Goal: Task Accomplishment & Management: Use online tool/utility

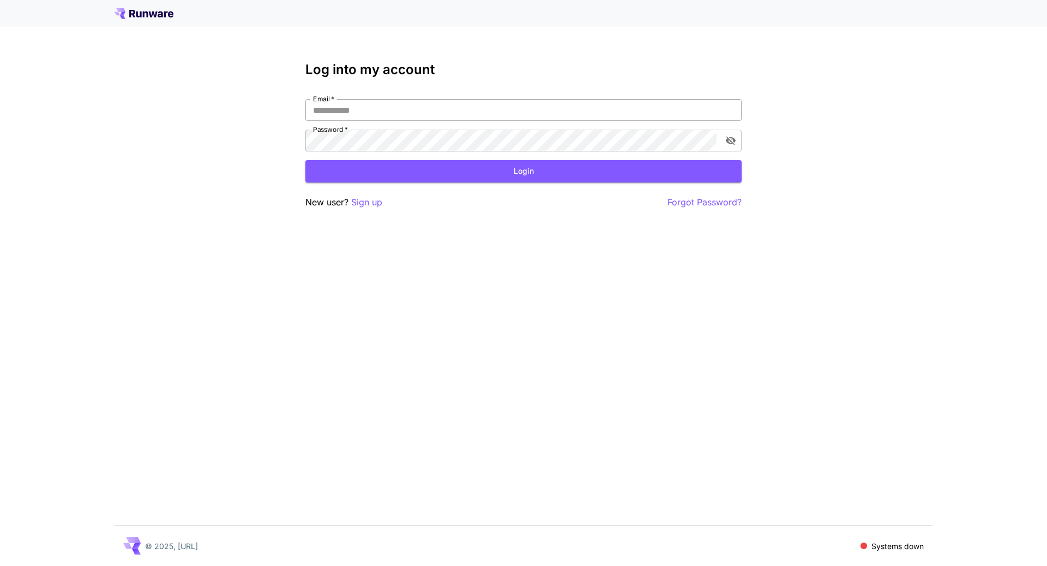
click at [453, 106] on input "Email   *" at bounding box center [523, 110] width 436 height 22
type input "**********"
click at [473, 172] on button "Login" at bounding box center [523, 171] width 436 height 22
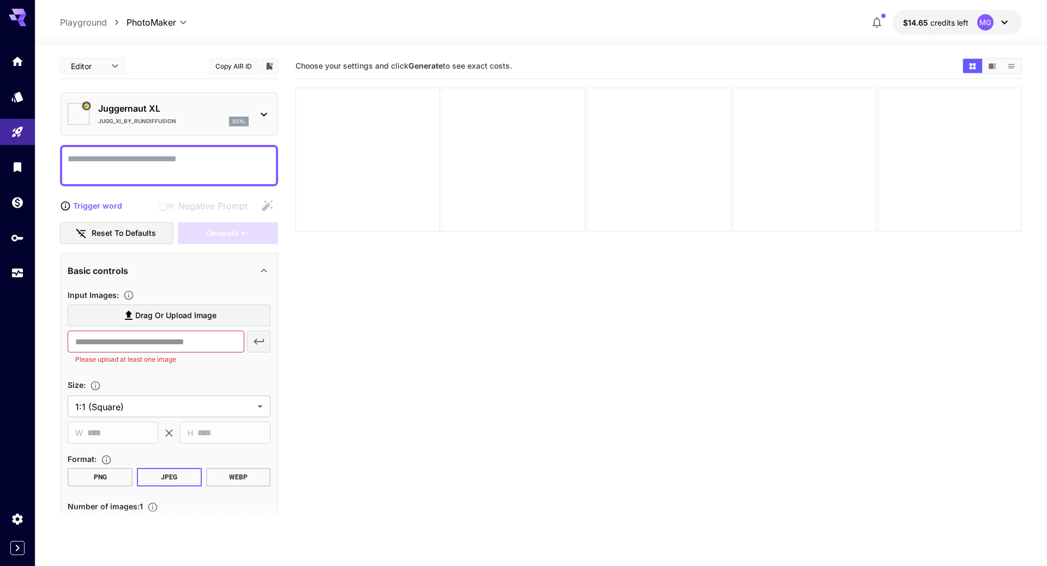
type input "*********"
type input "*******"
click at [21, 273] on icon "Usage" at bounding box center [18, 271] width 11 height 5
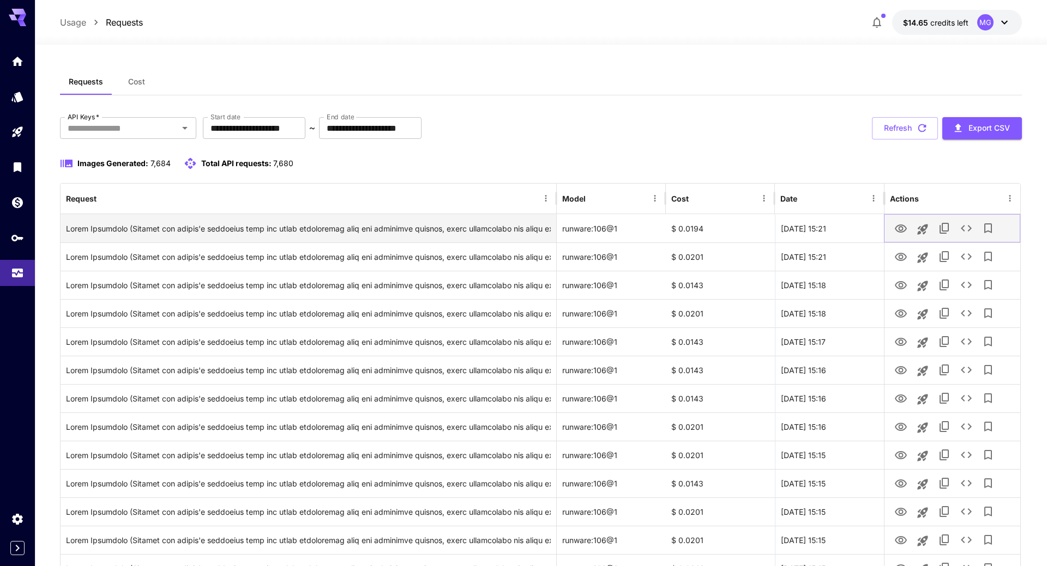
click at [894, 226] on icon "View Image" at bounding box center [900, 228] width 13 height 13
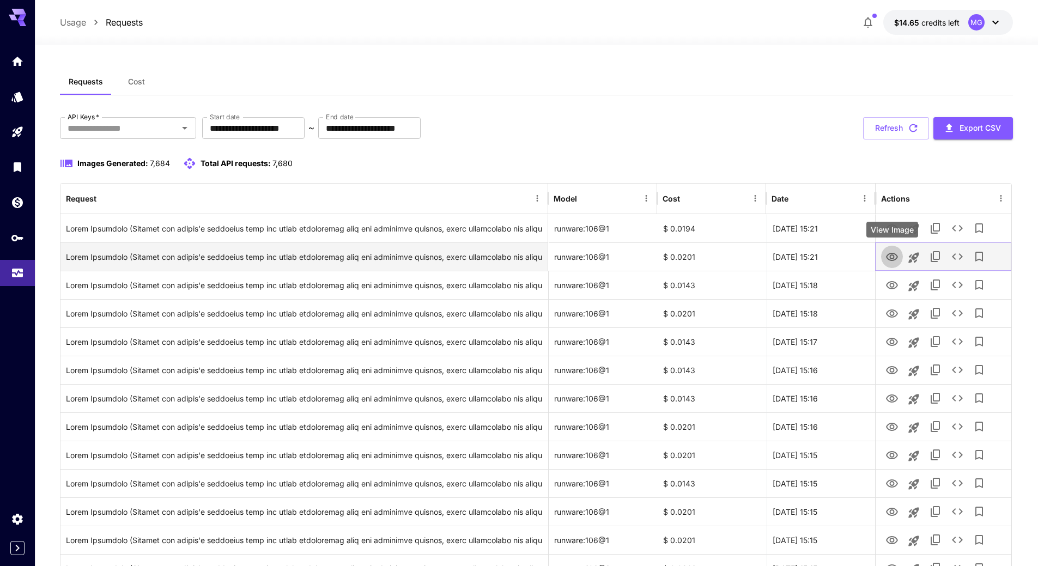
click at [887, 254] on icon "View Image" at bounding box center [892, 257] width 13 height 13
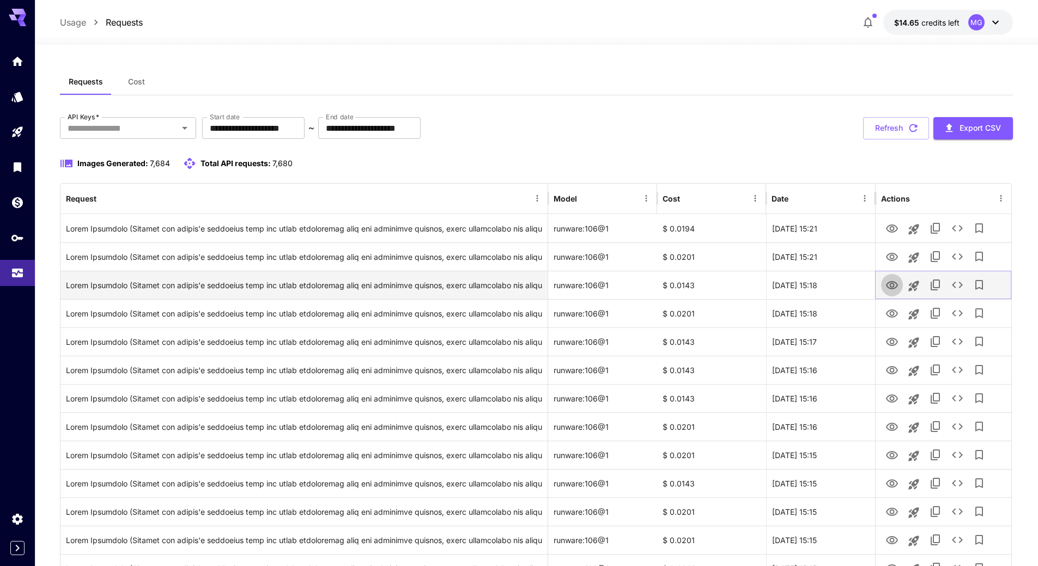
click at [894, 288] on icon "View Image" at bounding box center [892, 285] width 12 height 8
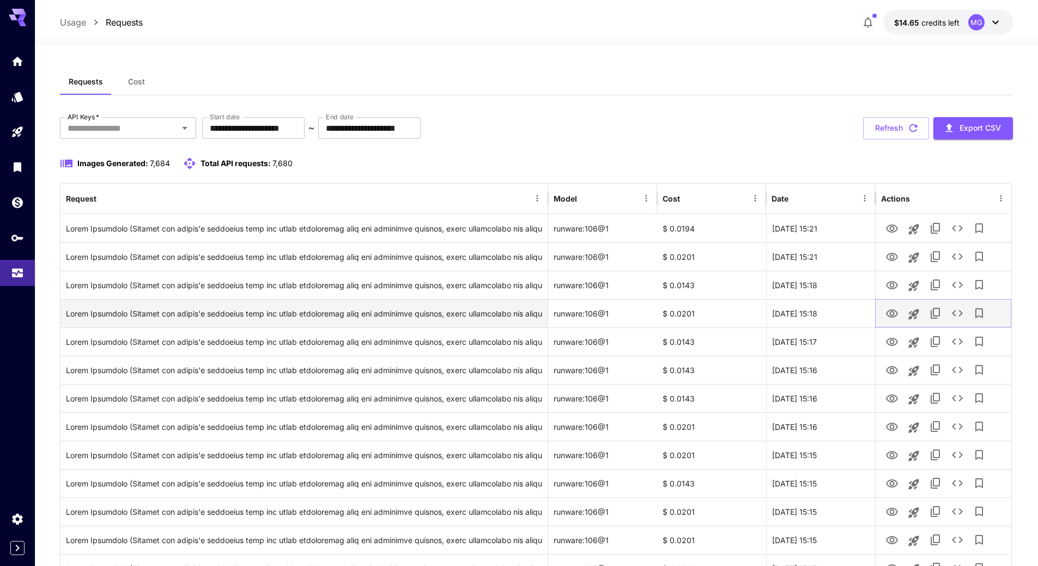
click at [891, 312] on icon "View Image" at bounding box center [892, 313] width 13 height 13
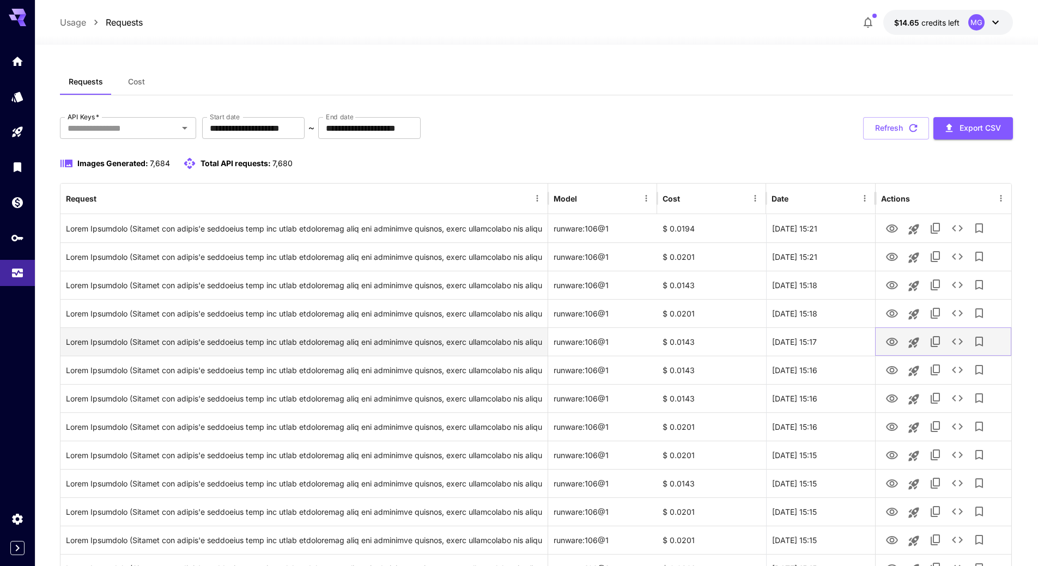
click at [893, 341] on icon "View Image" at bounding box center [892, 342] width 13 height 13
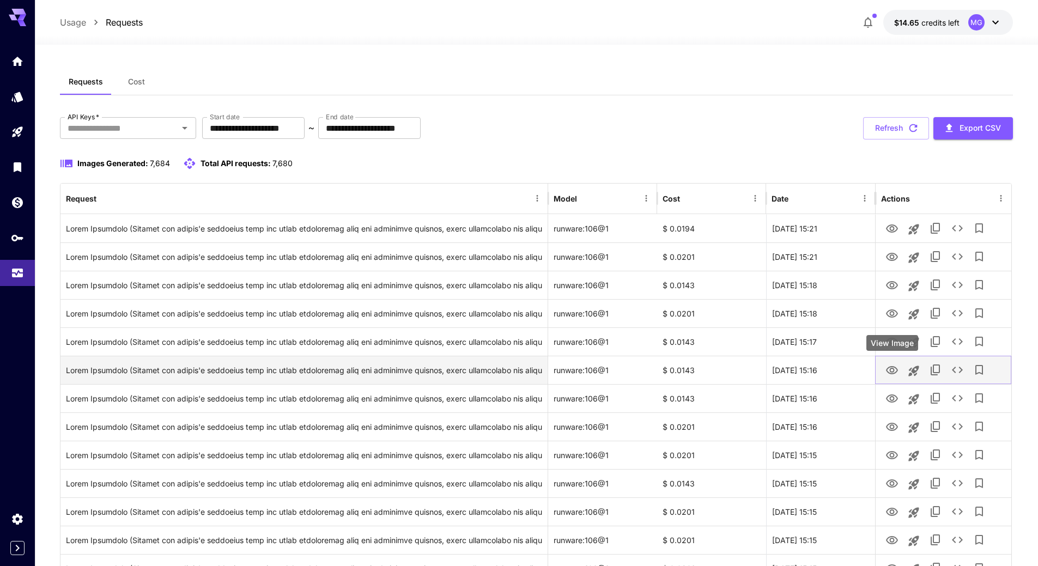
click at [895, 368] on icon "View Image" at bounding box center [892, 370] width 13 height 13
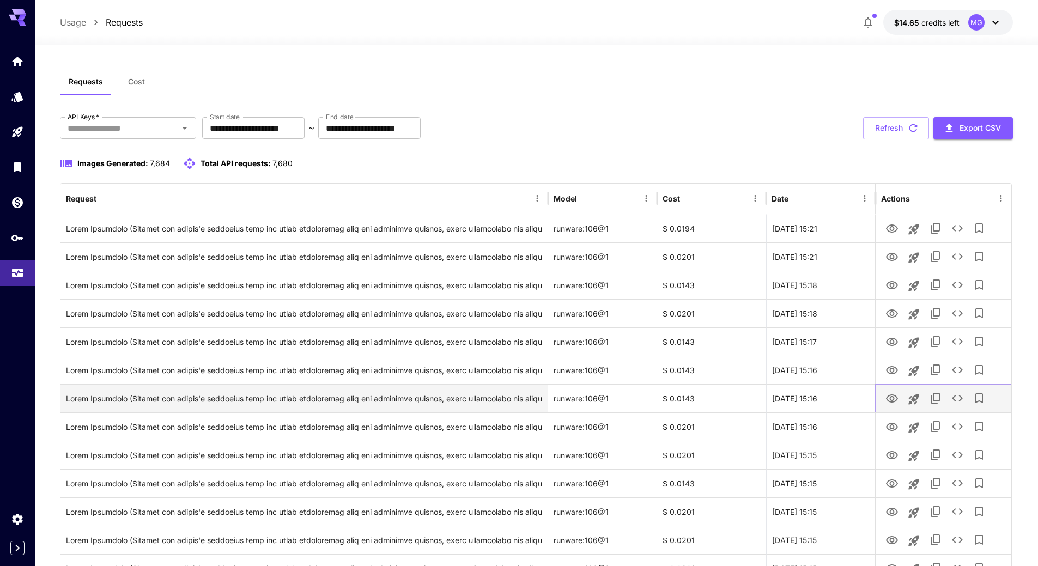
click at [891, 398] on icon "View Image" at bounding box center [892, 399] width 12 height 8
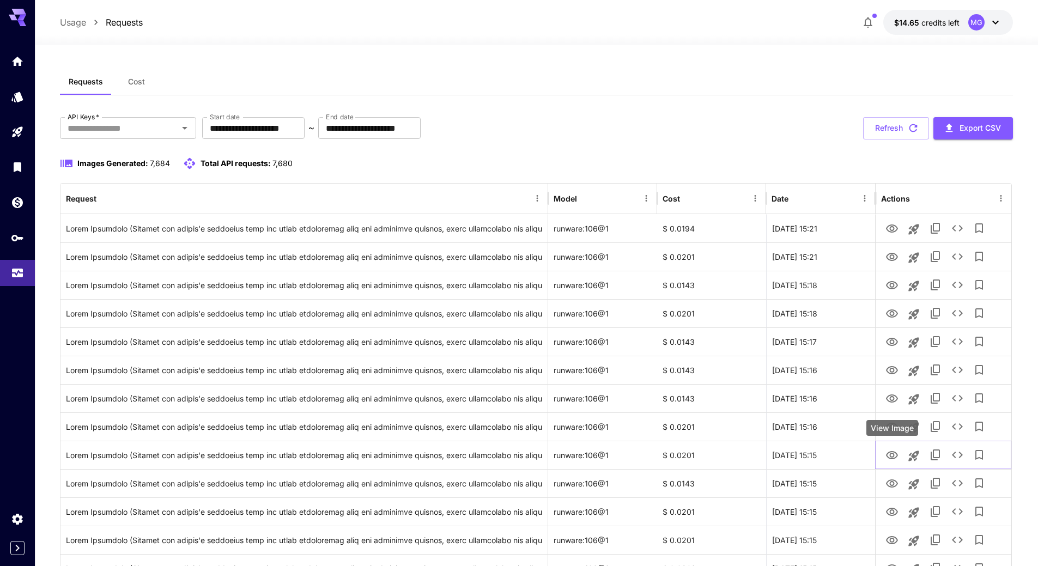
click at [889, 430] on div "View Image" at bounding box center [893, 428] width 52 height 16
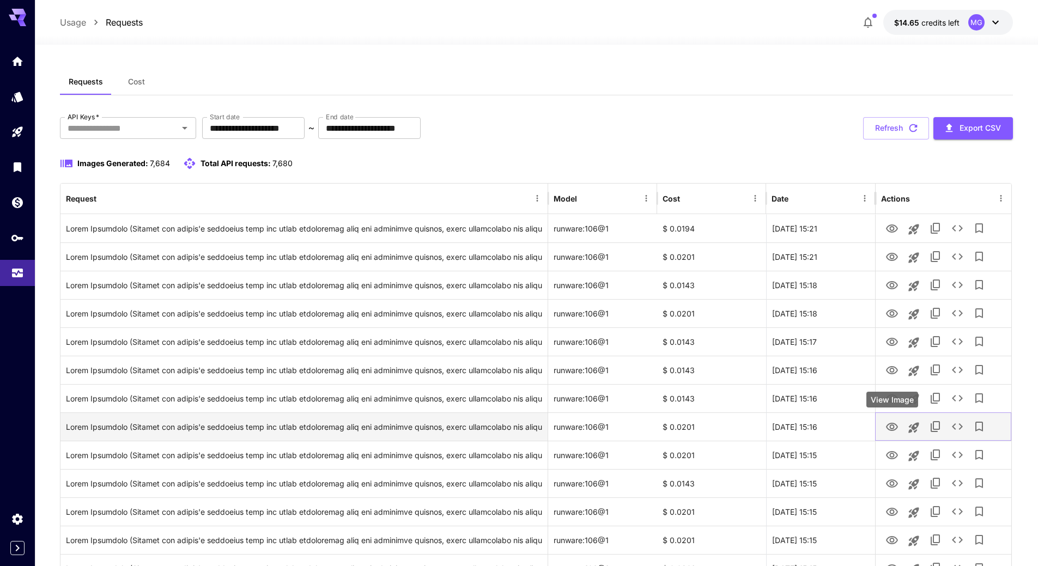
click at [891, 424] on icon "View Image" at bounding box center [892, 427] width 12 height 8
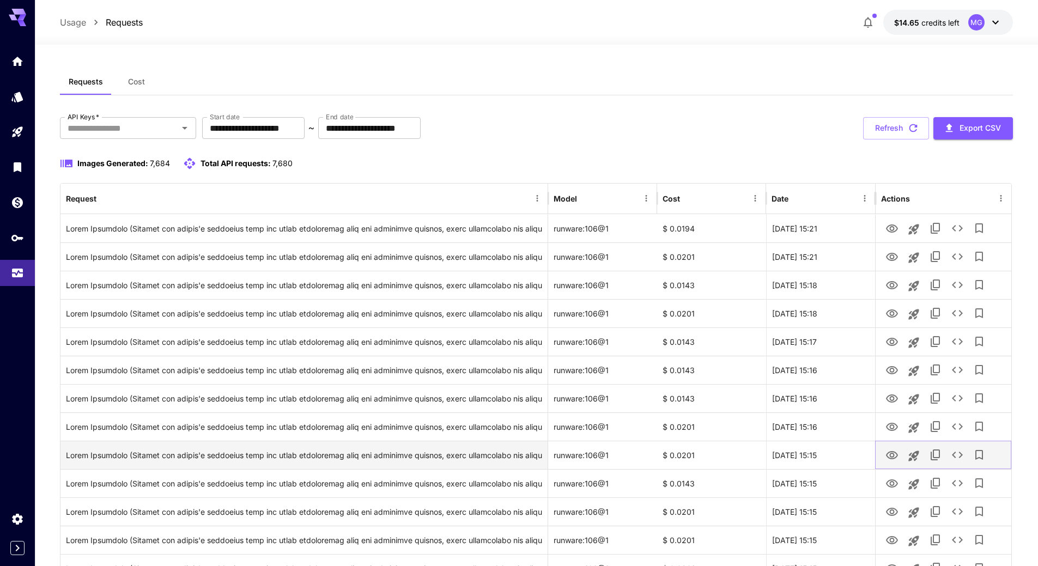
click at [895, 452] on icon "View Image" at bounding box center [892, 455] width 12 height 8
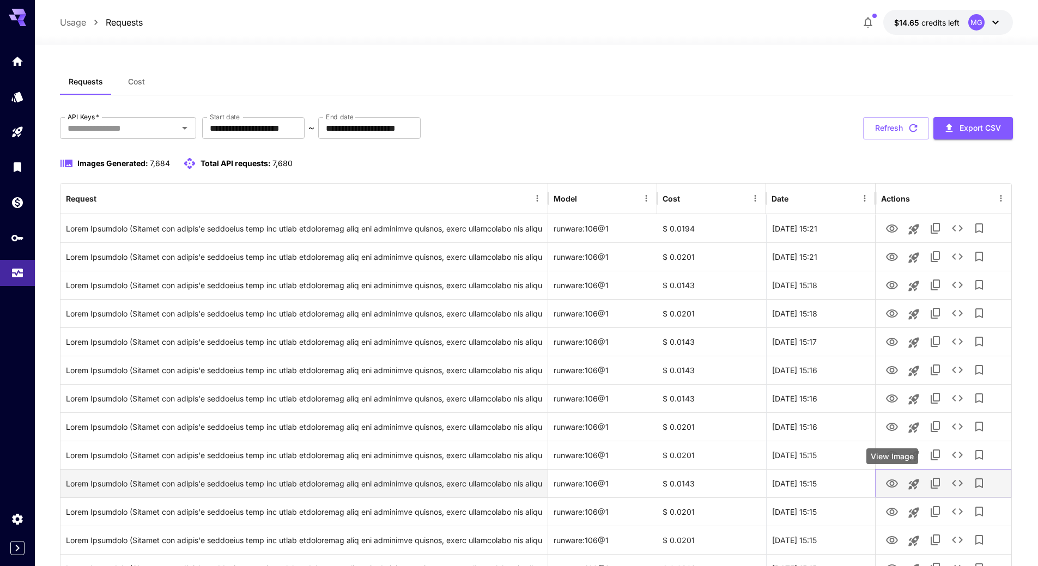
click at [895, 486] on icon "View Image" at bounding box center [892, 484] width 12 height 8
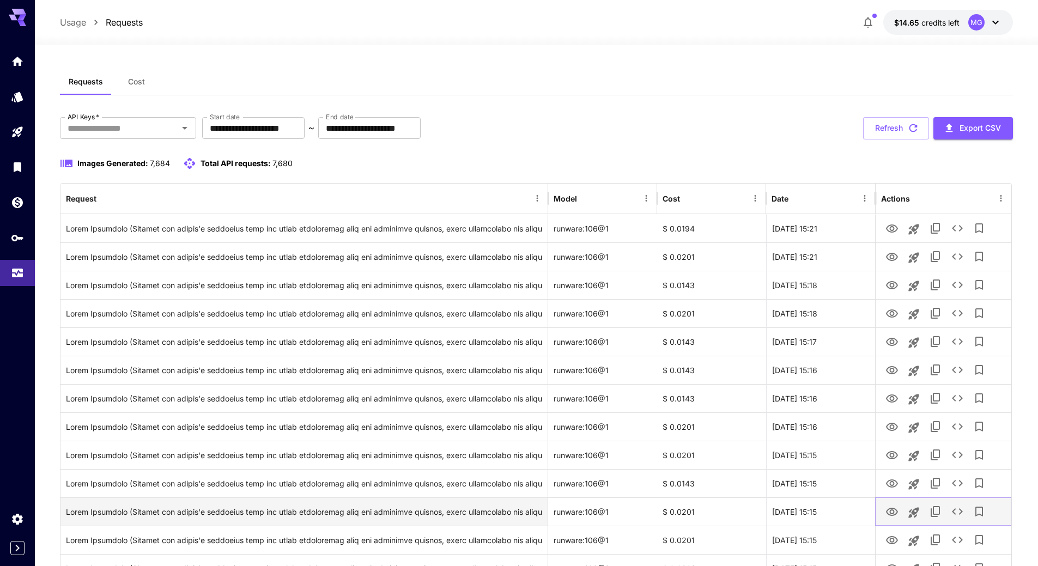
click at [902, 513] on button "View Image" at bounding box center [892, 511] width 22 height 22
click at [891, 511] on icon "View Image" at bounding box center [892, 512] width 12 height 8
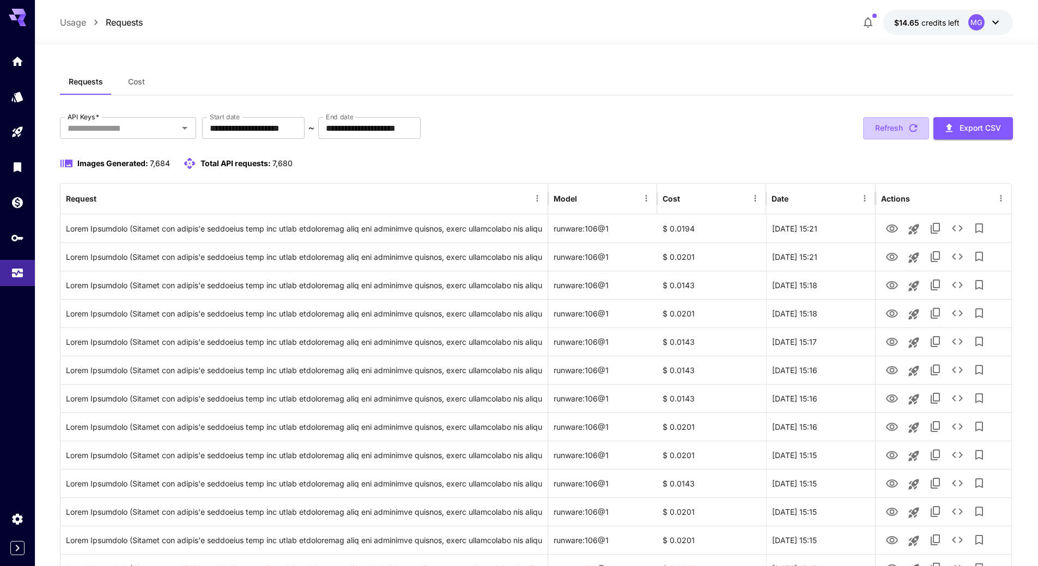
drag, startPoint x: 913, startPoint y: 124, endPoint x: 913, endPoint y: 134, distance: 9.8
click at [913, 124] on icon "button" at bounding box center [914, 128] width 12 height 12
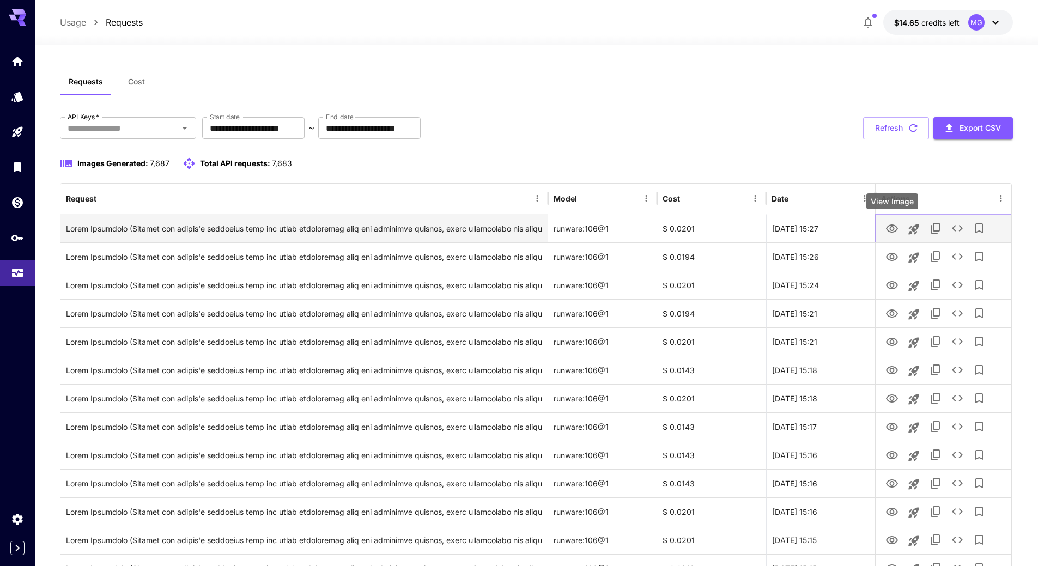
click at [891, 226] on icon "View Image" at bounding box center [892, 228] width 13 height 13
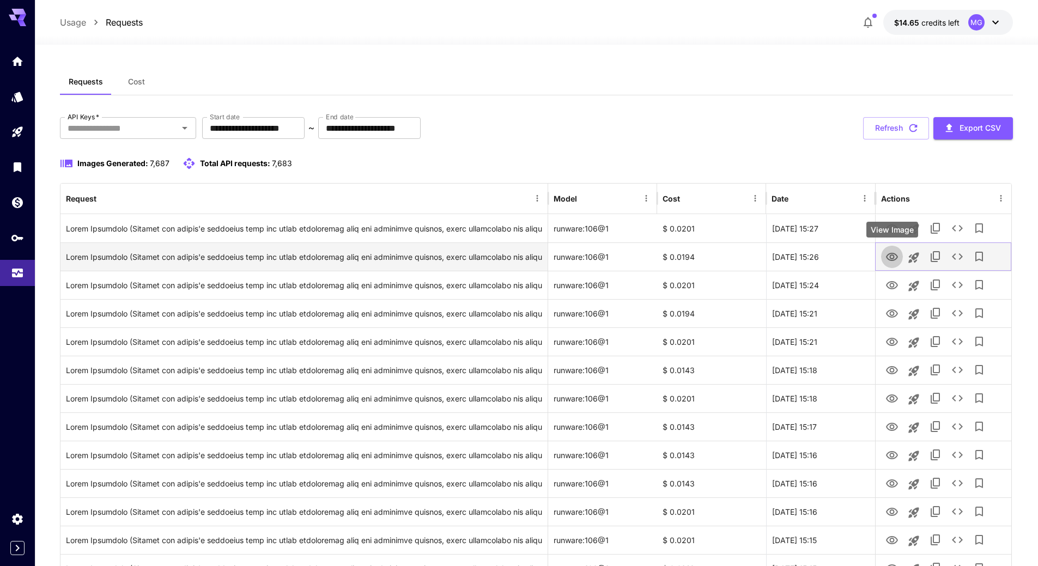
click at [897, 256] on icon "View Image" at bounding box center [892, 257] width 12 height 8
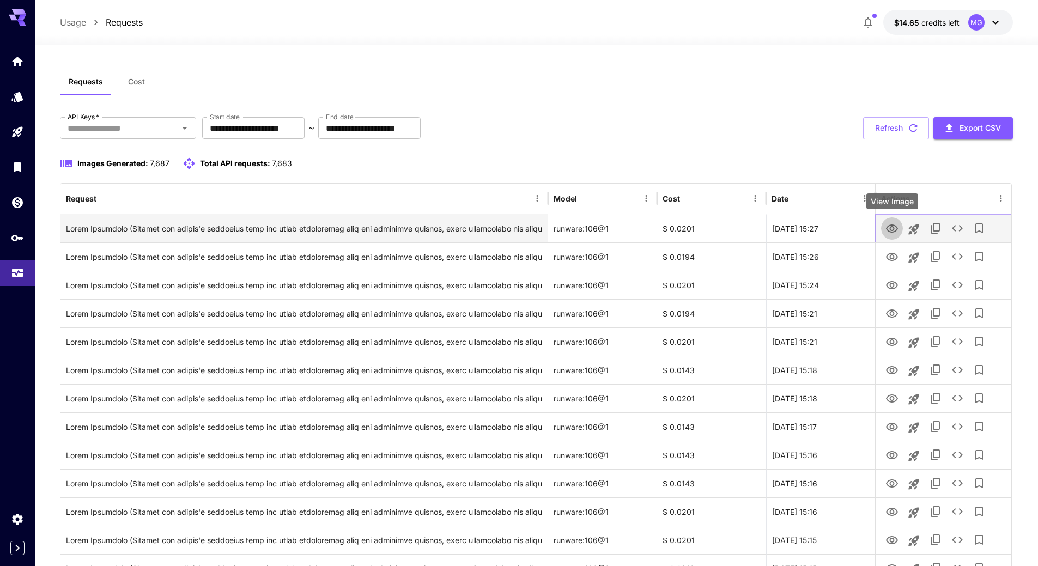
click at [897, 226] on icon "View Image" at bounding box center [892, 229] width 12 height 8
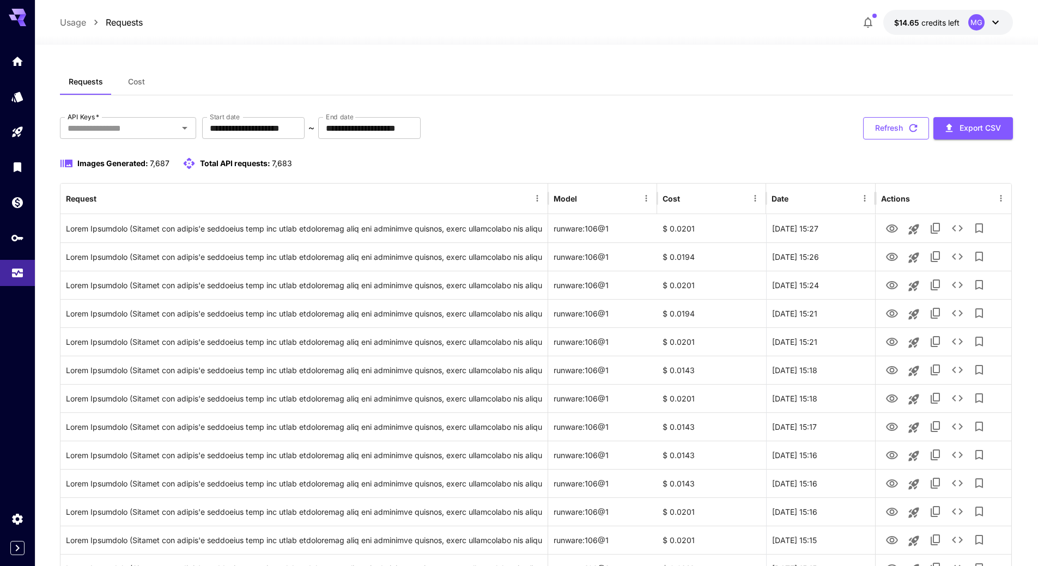
click at [916, 129] on icon "button" at bounding box center [914, 128] width 12 height 12
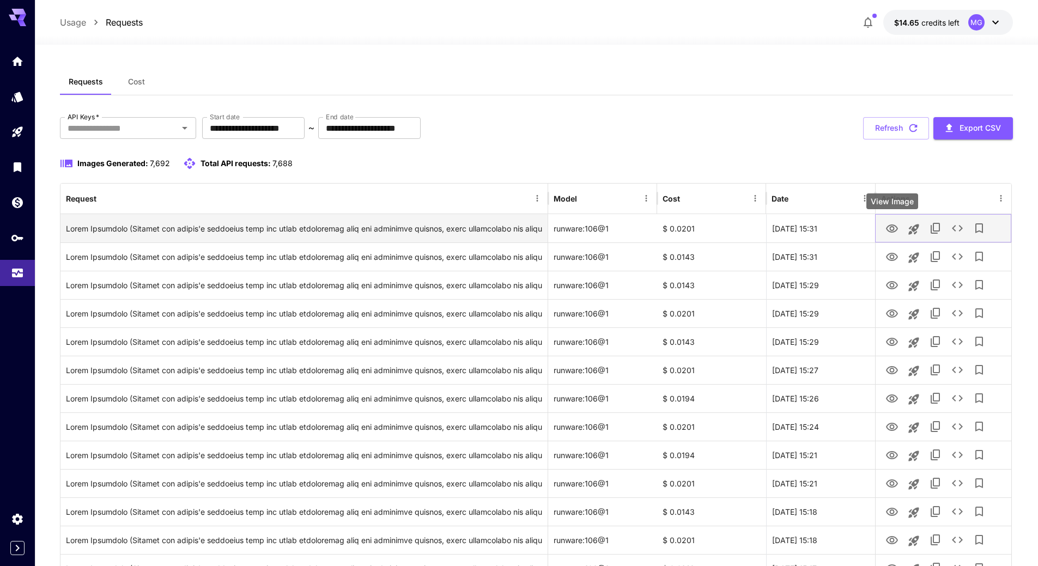
click at [892, 227] on icon "View Image" at bounding box center [892, 229] width 12 height 8
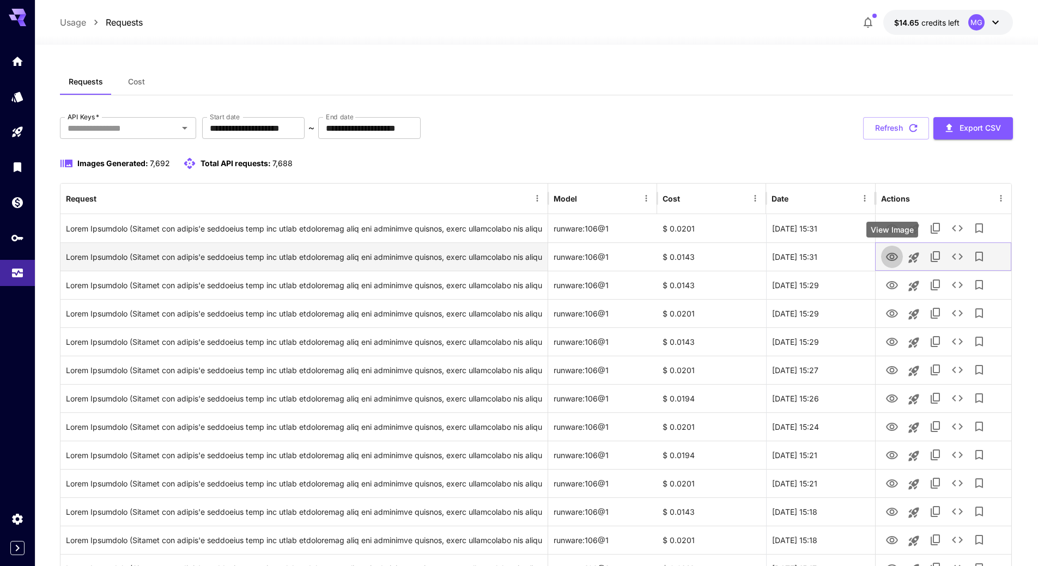
click at [896, 258] on icon "View Image" at bounding box center [892, 257] width 13 height 13
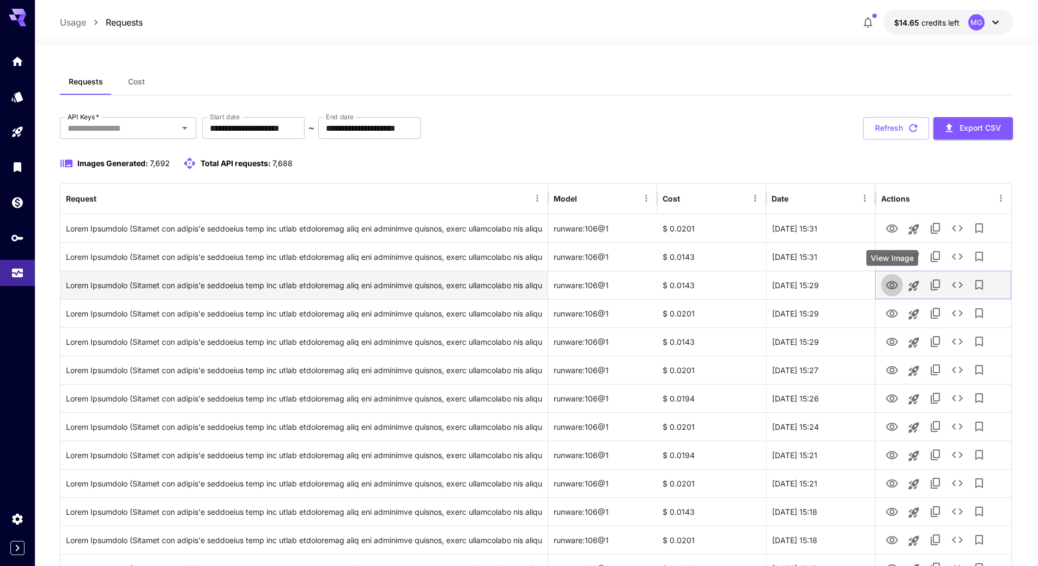
click at [896, 288] on icon "View Image" at bounding box center [892, 285] width 12 height 8
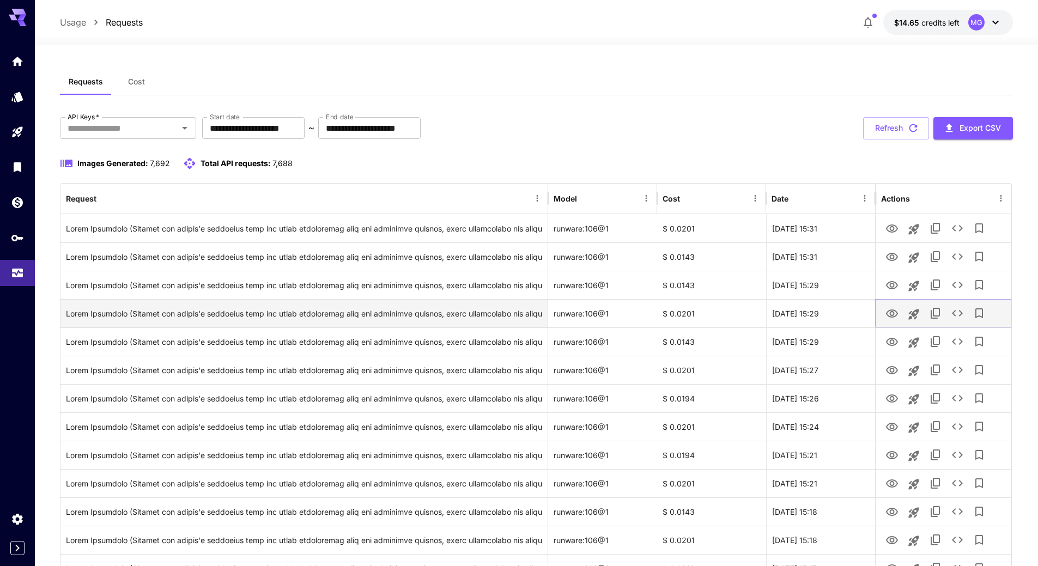
click at [896, 312] on icon "View Image" at bounding box center [892, 313] width 13 height 13
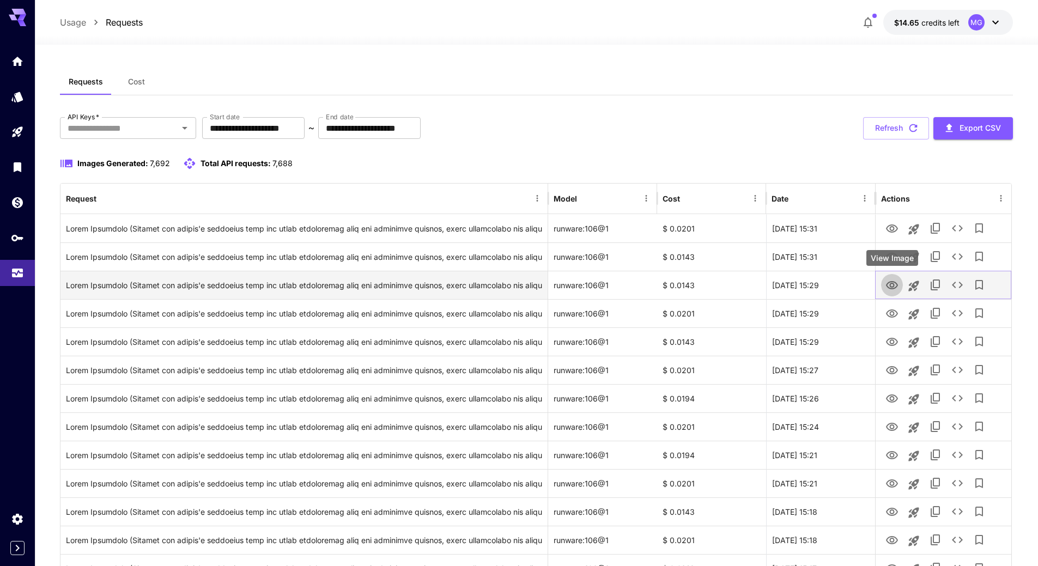
click at [893, 286] on icon "View Image" at bounding box center [892, 285] width 13 height 13
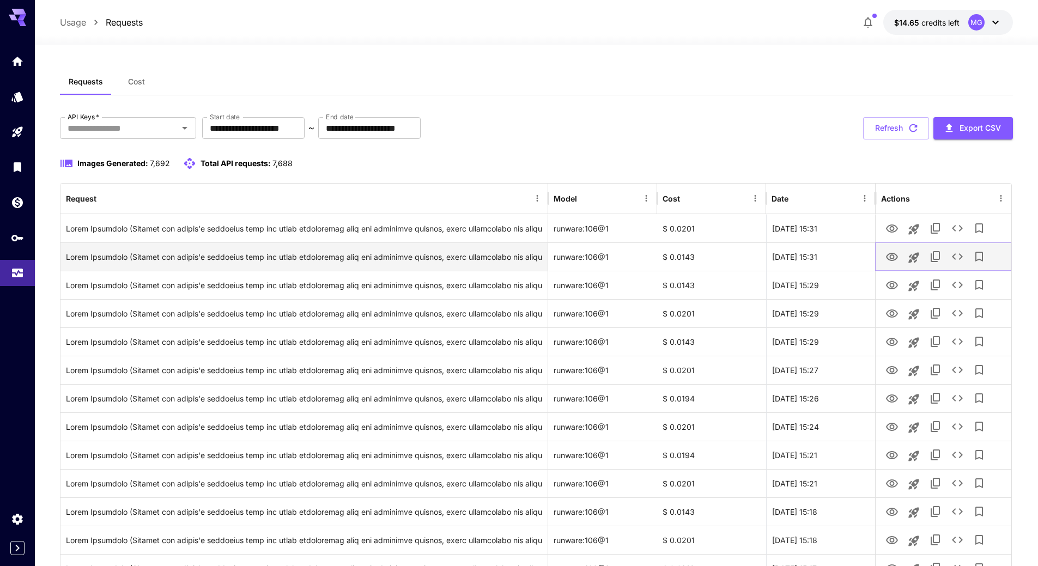
click at [891, 259] on icon "View Image" at bounding box center [892, 257] width 12 height 8
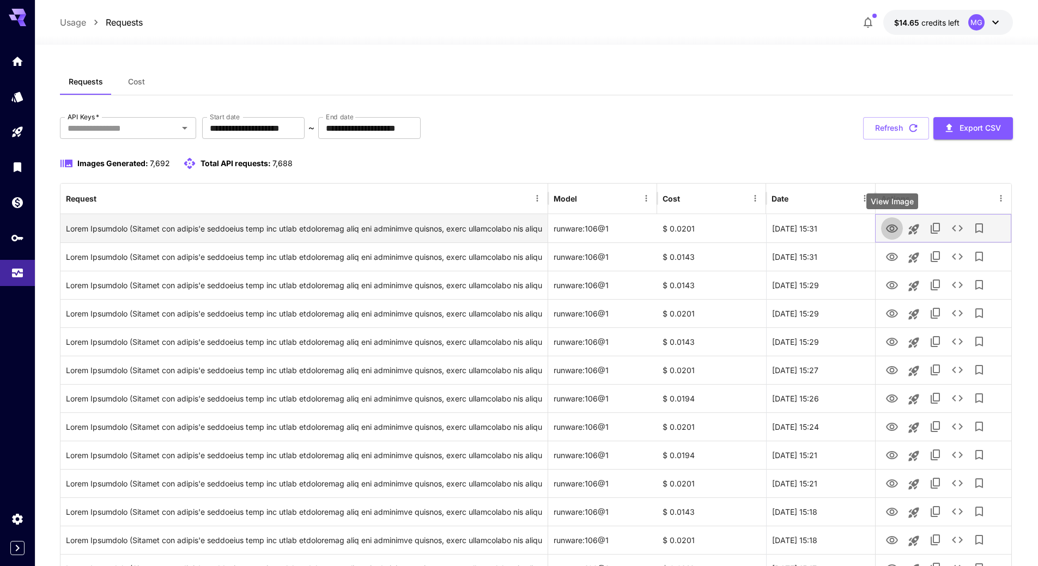
click at [891, 227] on icon "View Image" at bounding box center [892, 229] width 12 height 8
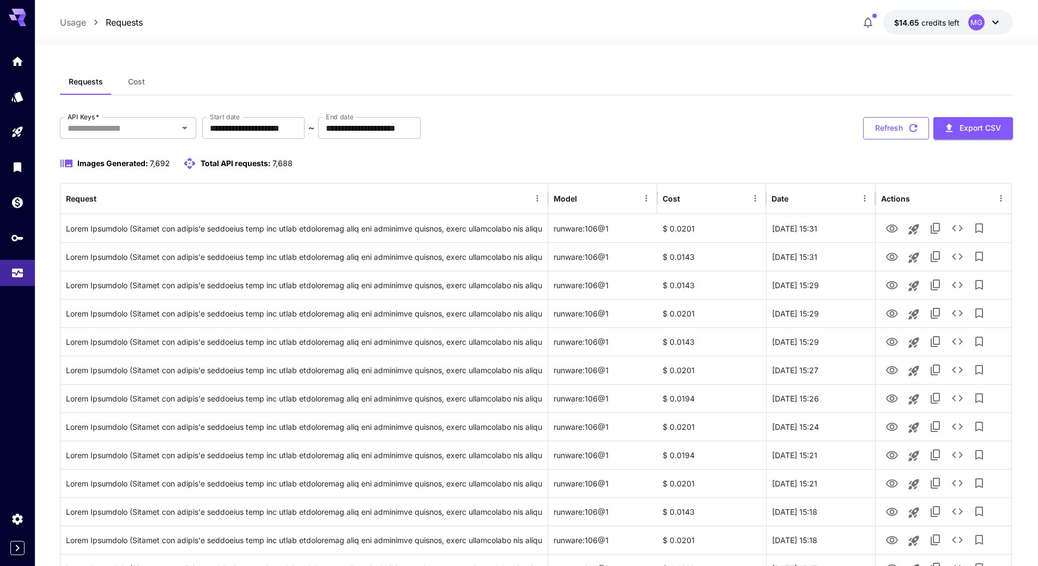
click at [913, 128] on icon "button" at bounding box center [914, 128] width 12 height 12
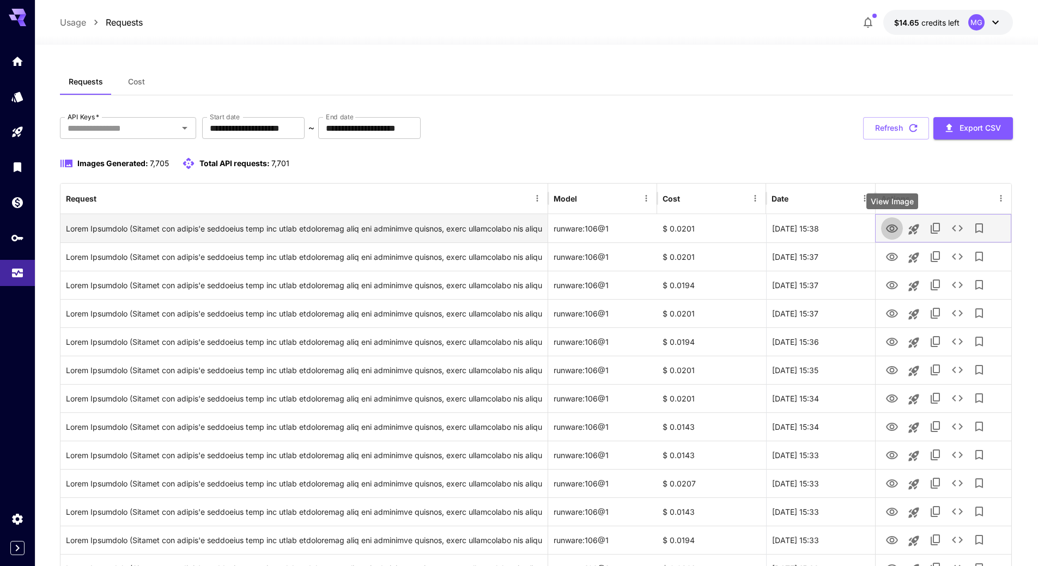
click at [891, 228] on icon "View Image" at bounding box center [892, 229] width 12 height 8
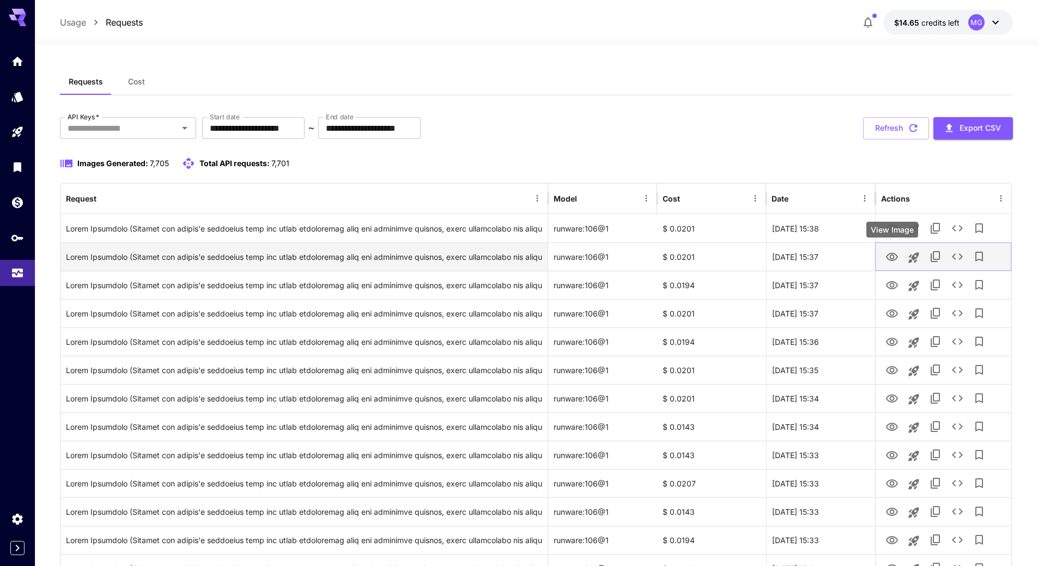
click at [890, 256] on icon "View Image" at bounding box center [892, 257] width 13 height 13
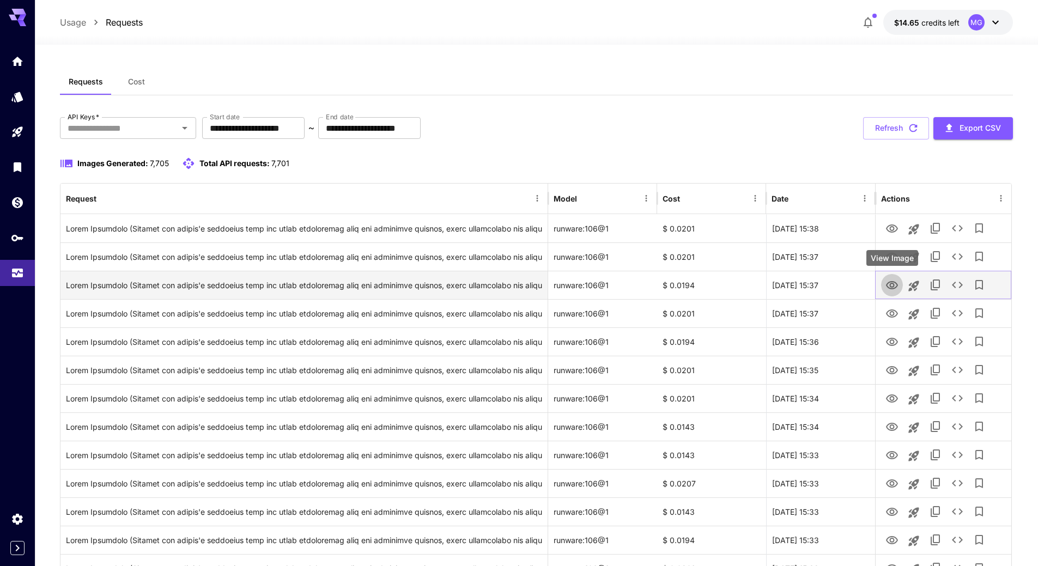
click at [895, 283] on icon "View Image" at bounding box center [892, 285] width 13 height 13
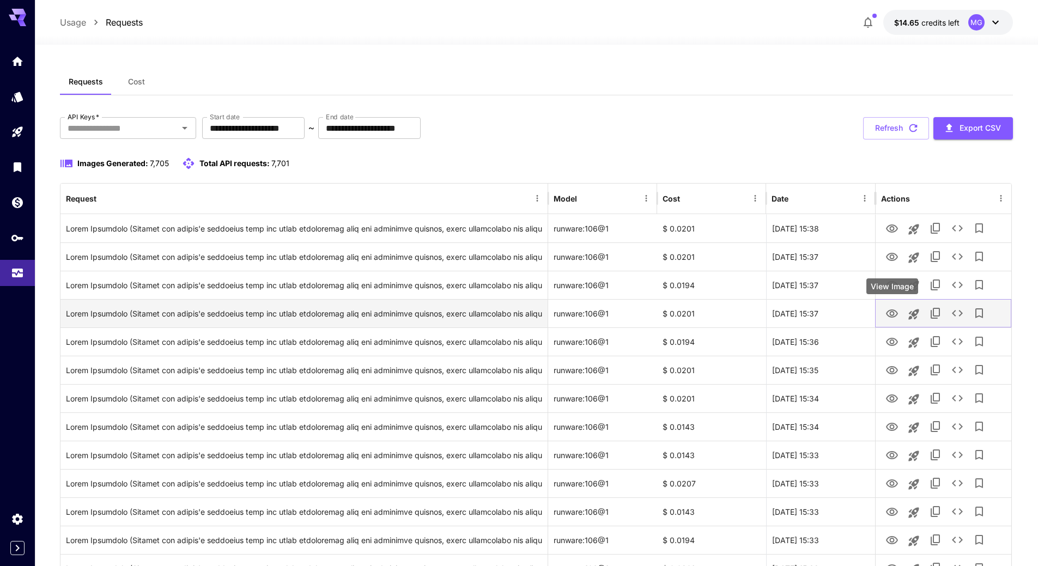
click at [891, 313] on icon "View Image" at bounding box center [892, 314] width 12 height 8
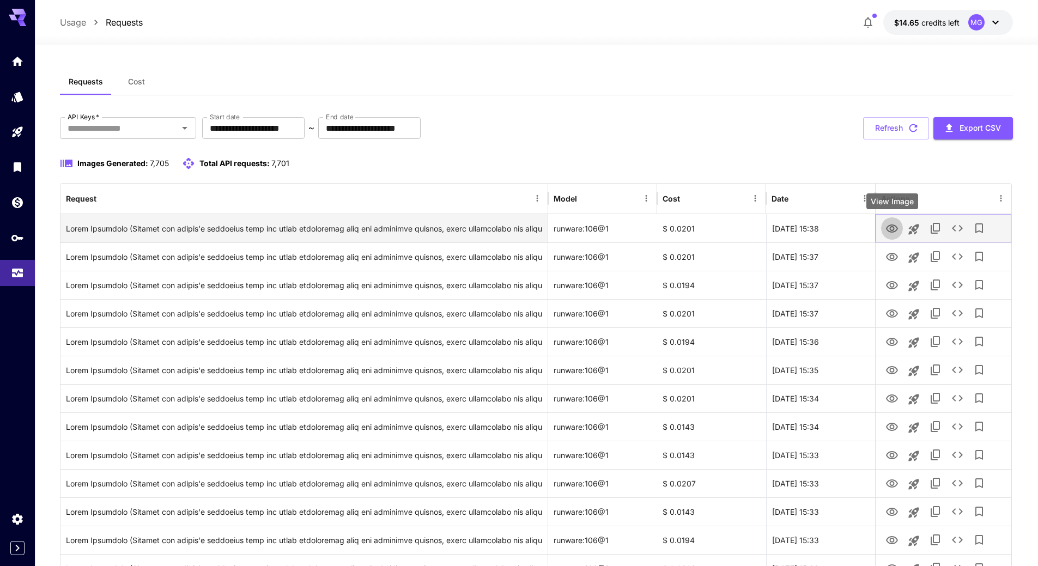
click at [895, 227] on icon "View Image" at bounding box center [892, 228] width 13 height 13
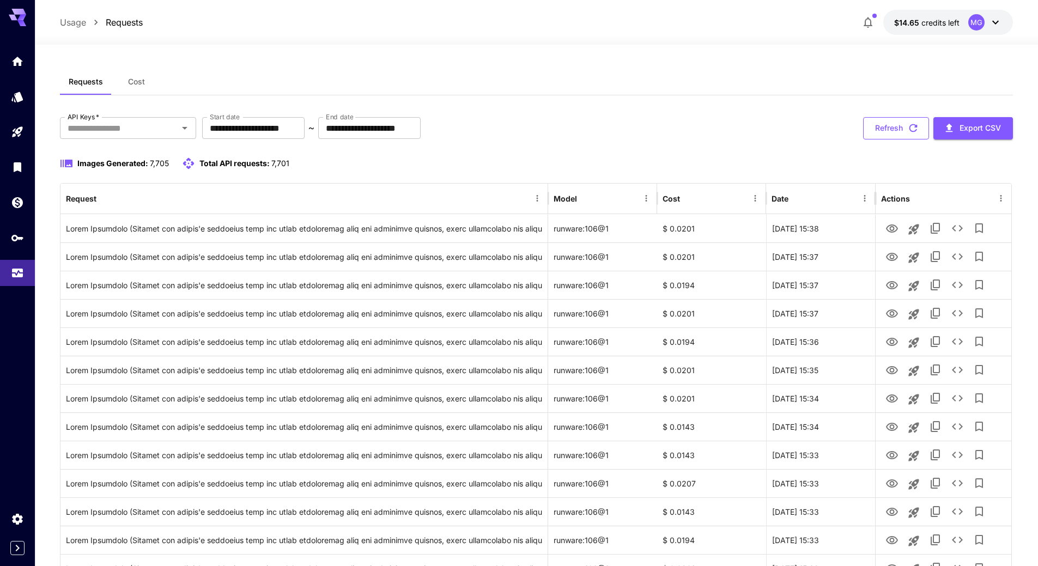
click at [914, 129] on icon "button" at bounding box center [914, 128] width 12 height 12
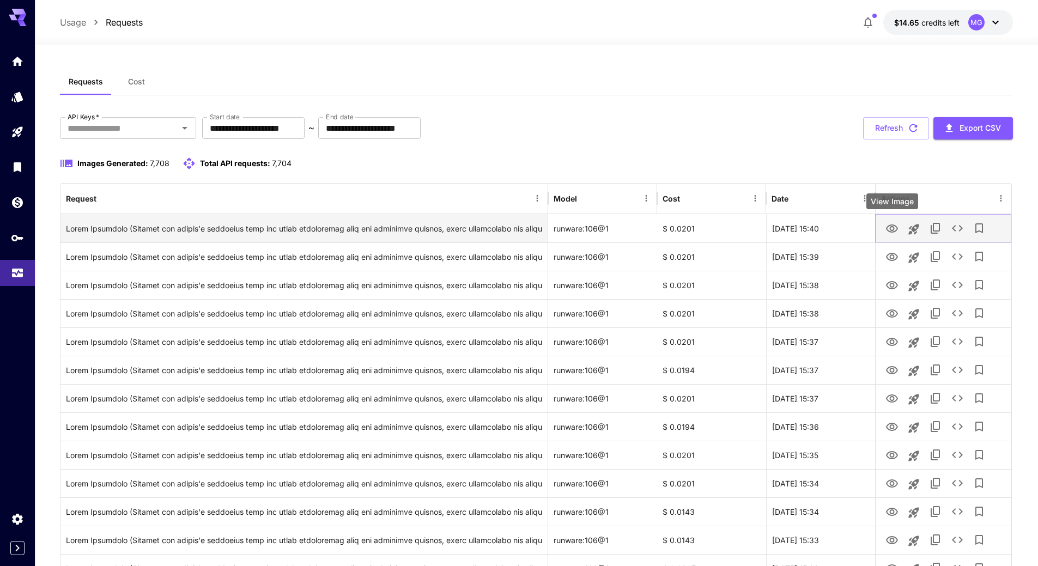
drag, startPoint x: 897, startPoint y: 229, endPoint x: 891, endPoint y: 228, distance: 6.1
click at [891, 228] on icon "View Image" at bounding box center [892, 229] width 12 height 8
